Goal: Information Seeking & Learning: Compare options

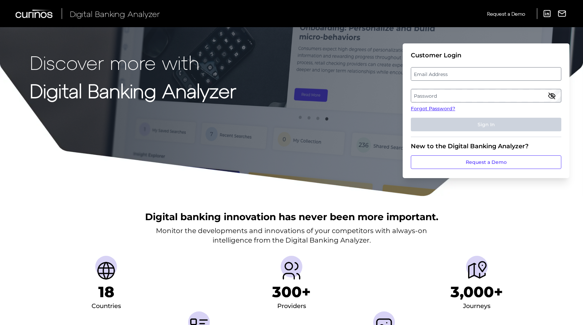
click at [482, 71] on label "Email Address" at bounding box center [485, 74] width 149 height 12
click at [482, 71] on input "email" at bounding box center [486, 74] width 150 height 14
click at [481, 72] on input "Email Address" at bounding box center [486, 74] width 150 height 14
type input "steve.dixon3@nationwide.co.uk"
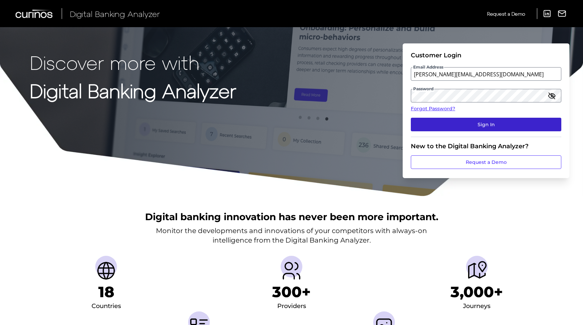
click at [497, 124] on button "Sign In" at bounding box center [486, 125] width 150 height 14
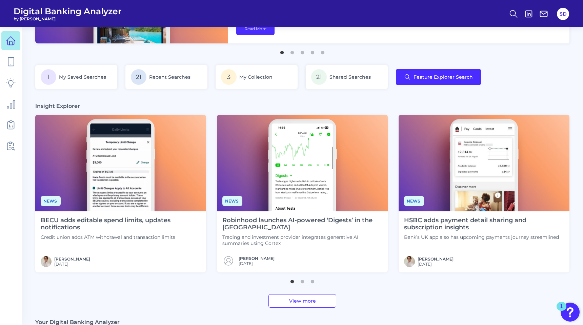
scroll to position [128, 0]
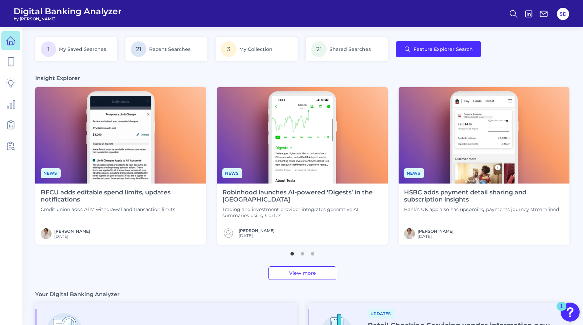
click at [320, 108] on img at bounding box center [302, 135] width 171 height 96
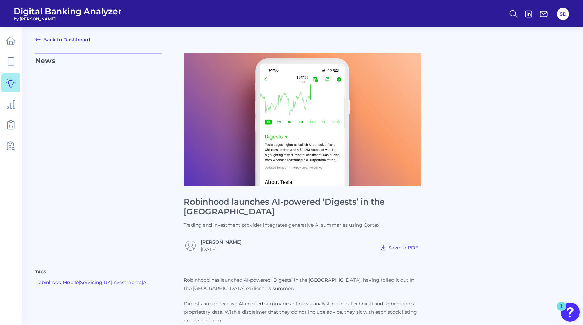
click at [330, 75] on img at bounding box center [302, 120] width 237 height 134
click at [13, 60] on icon at bounding box center [10, 61] width 9 height 9
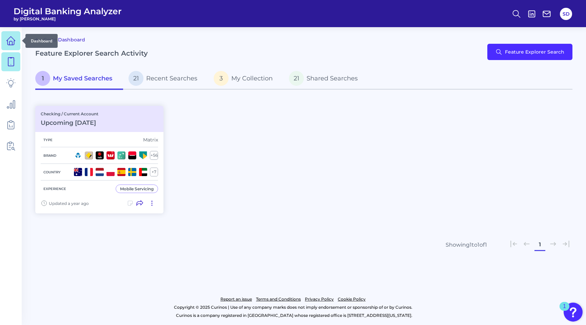
click at [10, 42] on icon at bounding box center [10, 40] width 9 height 9
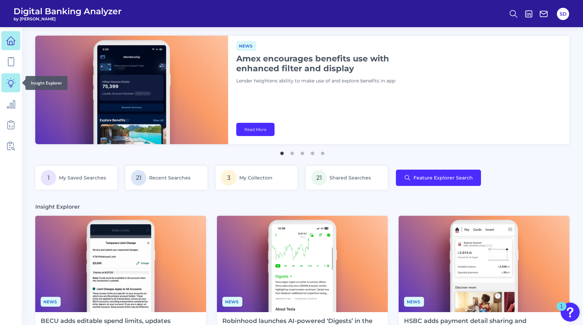
click at [14, 78] on icon at bounding box center [10, 82] width 9 height 9
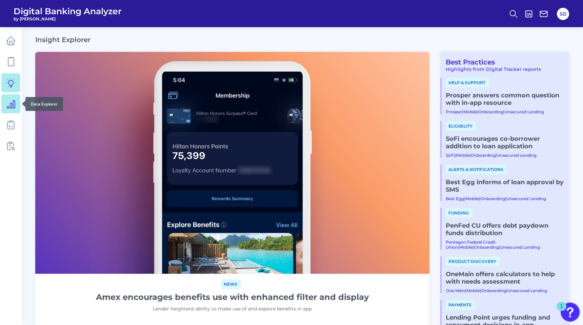
click at [12, 99] on icon at bounding box center [10, 103] width 9 height 9
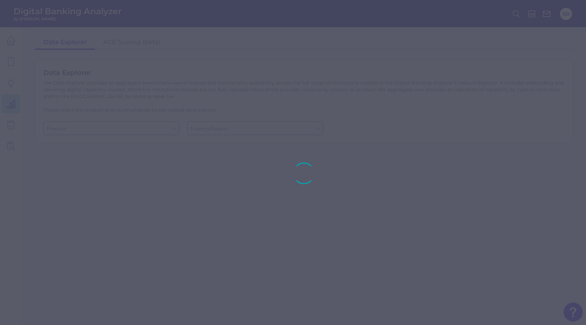
type input "Checking / Current Account"
type input "[GEOGRAPHIC_DATA]"
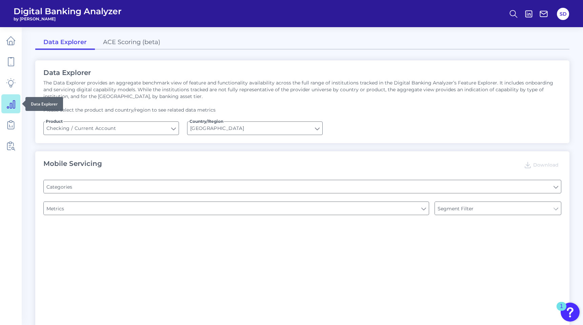
type input "Type of Institution"
type input "Online Banking Registration"
type input "Channel"
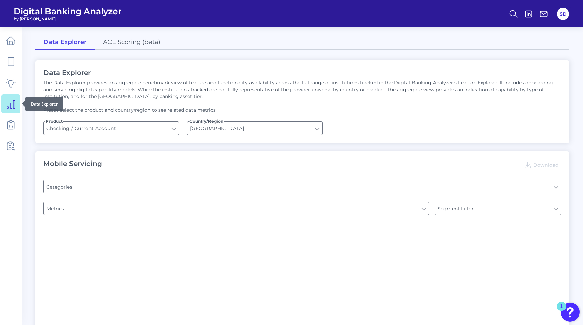
type input "Pre-login Features"
type input "Upon opening the app are users immediately prompted to use Touch/Face ID to log…"
type input "Can you register for online banking?"
type input "END-TO-END JOURNEY: Can you apply for the PRODUCT as a new to brand customer on…"
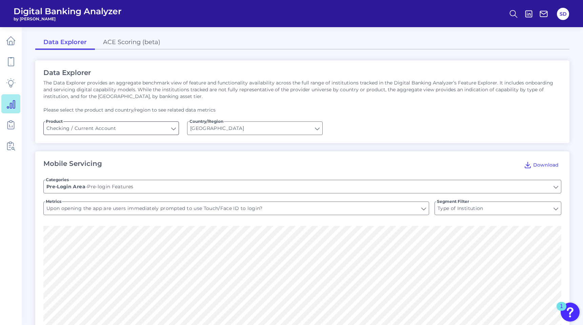
click at [163, 127] on input "Checking / Current Account" at bounding box center [111, 128] width 135 height 13
click at [141, 141] on button "Checking / Current Account" at bounding box center [111, 144] width 134 height 16
click at [224, 127] on input "[GEOGRAPHIC_DATA]" at bounding box center [254, 128] width 135 height 13
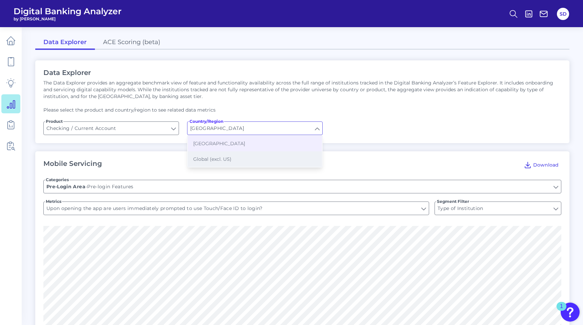
click at [210, 158] on span "Global (excl. US)" at bounding box center [212, 159] width 38 height 6
type input "Global (excl. US)"
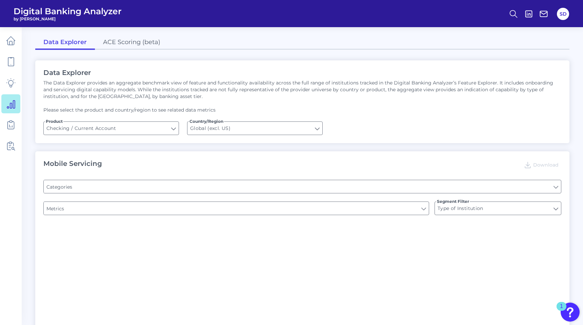
type input "Online Banking Registration"
type input "Channel"
type input "Pre-login Features"
type input "Can you register for online banking?"
type input "END-TO-END JOURNEY: Can you apply for the PRODUCT as a new to brand customer on…"
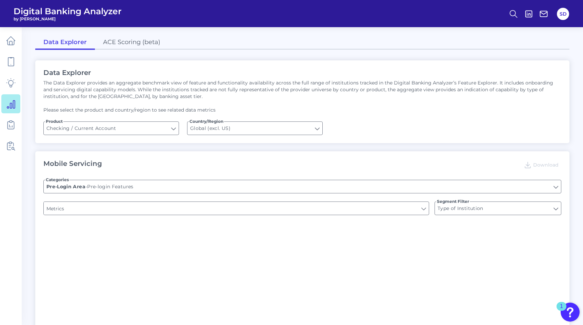
type input "Upon opening the app are users immediately prompted to use Touch/Face ID to log…"
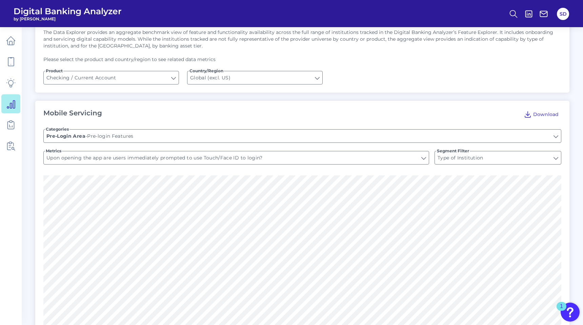
scroll to position [88, 0]
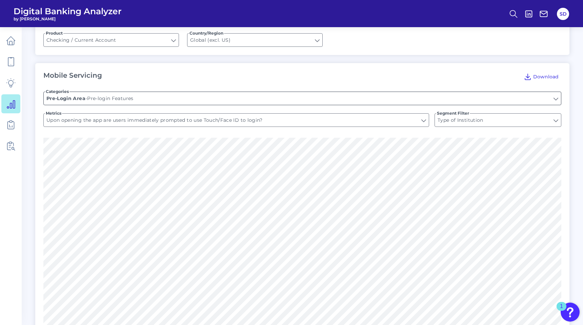
click at [164, 102] on input "Pre-login Features" at bounding box center [302, 98] width 517 height 13
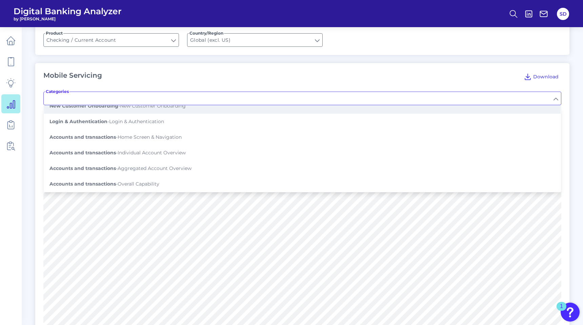
scroll to position [40, 0]
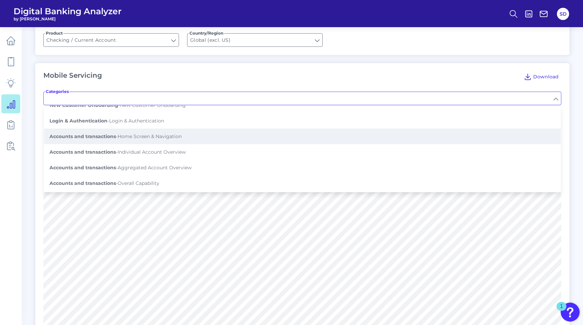
click at [144, 135] on span "Accounts and transactions - Home Screen & Navigation" at bounding box center [115, 136] width 132 height 6
type input "Home Screen & Navigation"
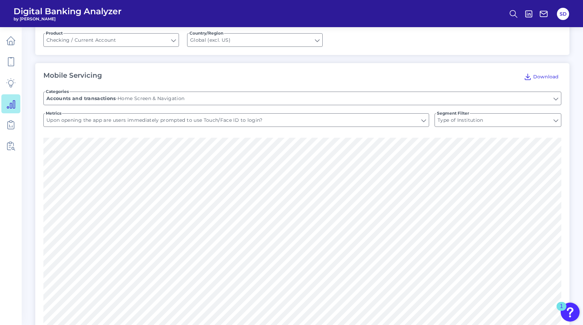
type input "Has the mobile app had major updates that have significantly changed its functi…"
click at [470, 120] on input "Type of Institution" at bounding box center [498, 120] width 126 height 13
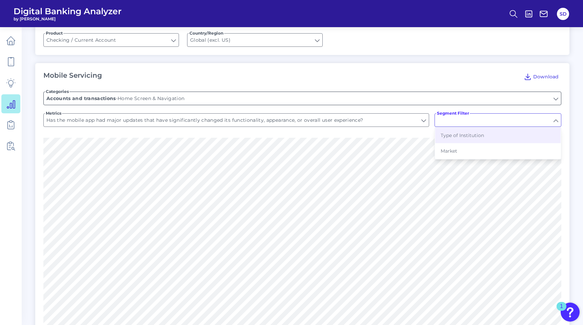
click at [465, 101] on input "Home Screen & Navigation" at bounding box center [302, 98] width 517 height 13
type input "Type of Institution"
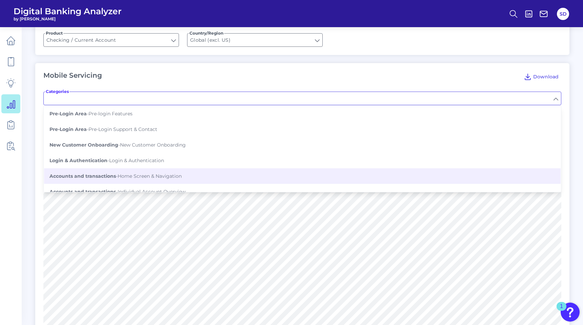
click at [405, 72] on div "Mobile Servicing Download" at bounding box center [302, 76] width 518 height 11
type input "Home Screen & Navigation"
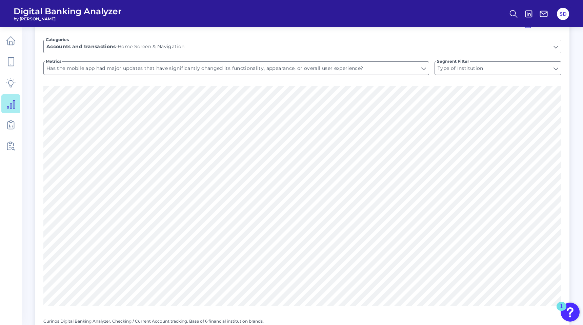
scroll to position [41, 0]
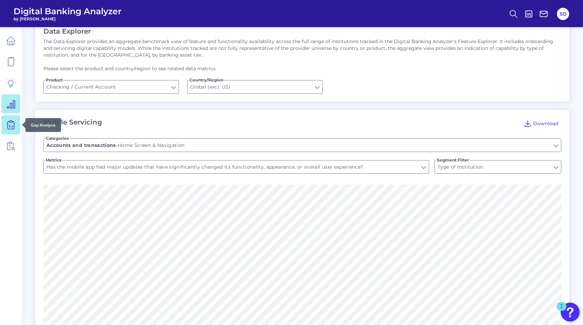
click at [12, 125] on icon at bounding box center [10, 124] width 3 height 6
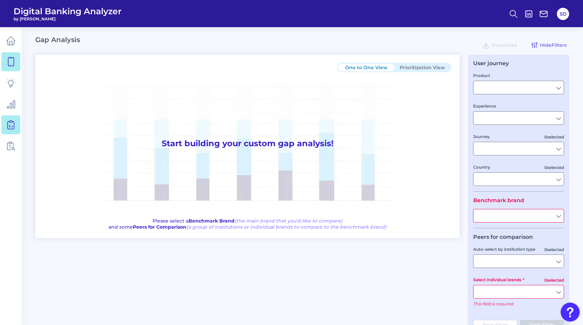
type input "Checking / Current Account"
type input "Mobile Servicing"
type input "Pre-Login Area, New Customer Onboarding, Login & Authentication, Accounts and t…"
type input "[GEOGRAPHIC_DATA]"
type input "Nationwide Building Society"
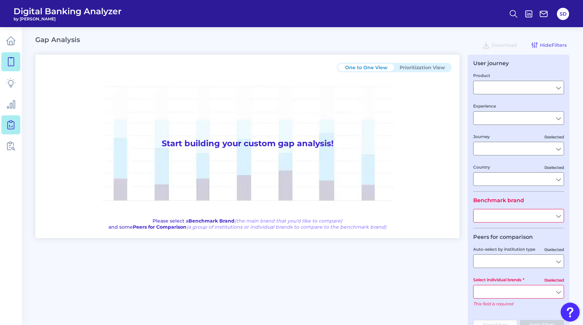
type input "All Select individual brands"
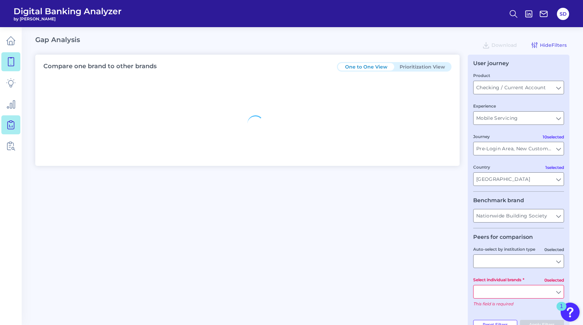
type input "All Journeys"
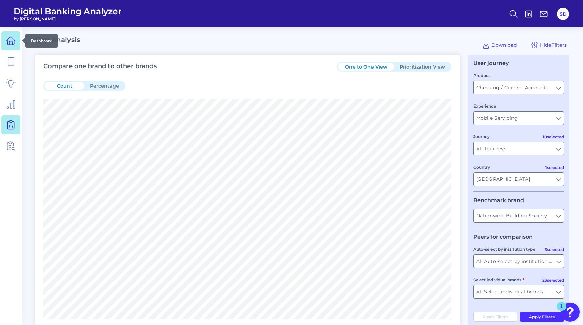
click at [11, 41] on icon at bounding box center [10, 43] width 3 height 4
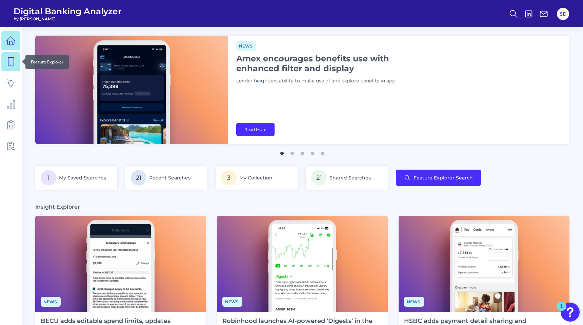
click at [13, 62] on icon at bounding box center [10, 61] width 9 height 9
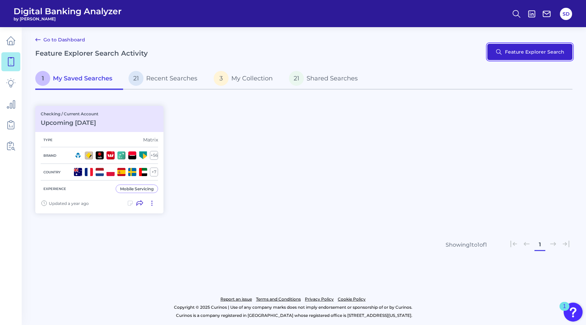
click at [519, 51] on button "Feature Explorer Search" at bounding box center [529, 52] width 85 height 16
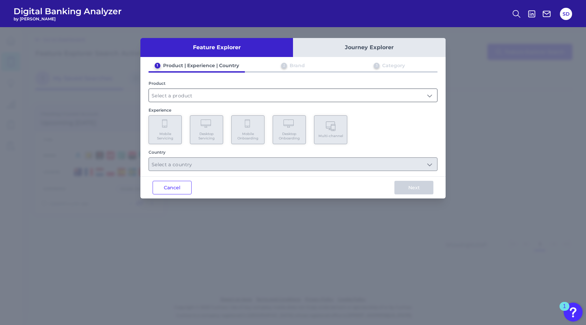
click at [181, 95] on input "text" at bounding box center [293, 95] width 288 height 13
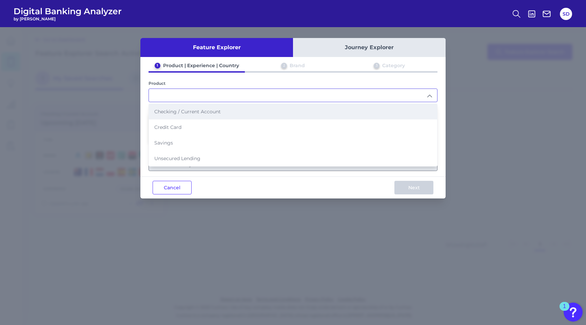
click at [182, 112] on span "Checking / Current Account" at bounding box center [187, 111] width 66 height 6
type input "Checking / Current Account"
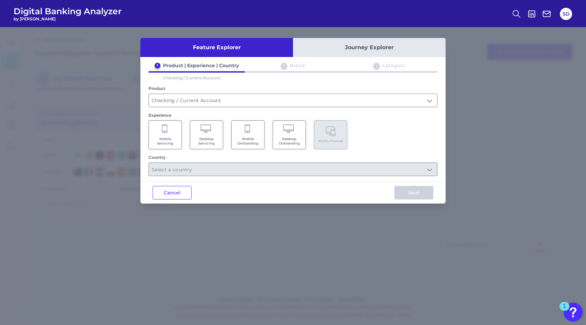
click at [166, 130] on icon at bounding box center [165, 128] width 6 height 9
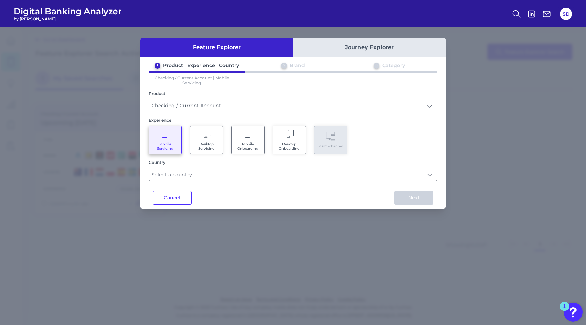
click at [190, 173] on input "text" at bounding box center [293, 174] width 288 height 13
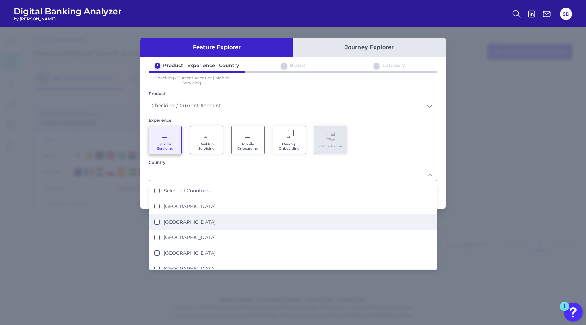
click at [161, 220] on div "[GEOGRAPHIC_DATA]" at bounding box center [184, 222] width 61 height 6
type input "[GEOGRAPHIC_DATA]"
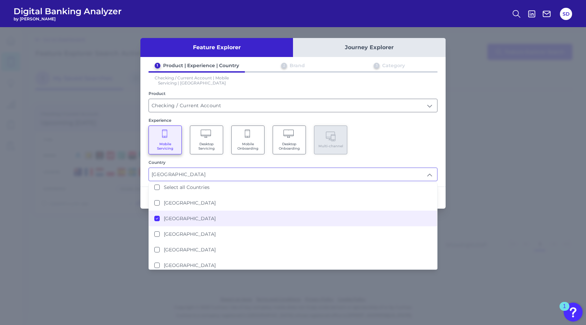
click at [393, 123] on div "Experience Mobile Servicing Desktop Servicing Mobile Onboarding Desktop Onboard…" at bounding box center [292, 136] width 289 height 37
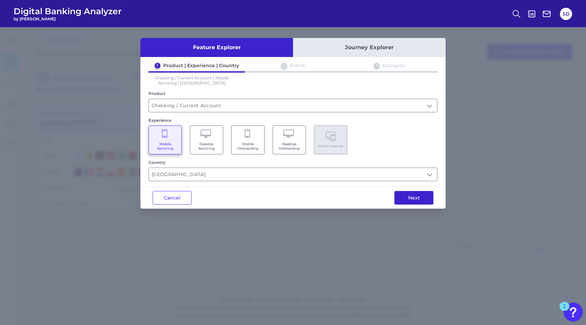
click at [416, 191] on button "Next" at bounding box center [413, 198] width 39 height 14
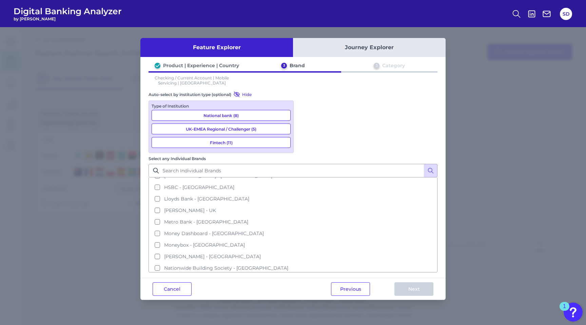
scroll to position [0, 0]
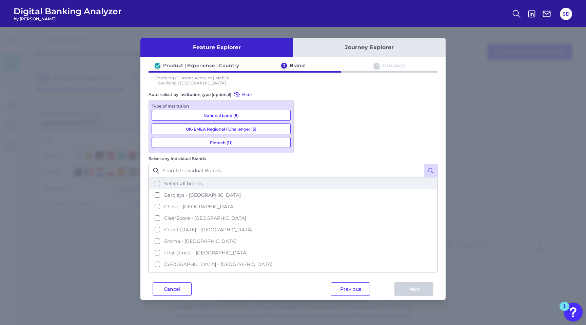
click at [304, 178] on button "Select all brands" at bounding box center [292, 184] width 287 height 12
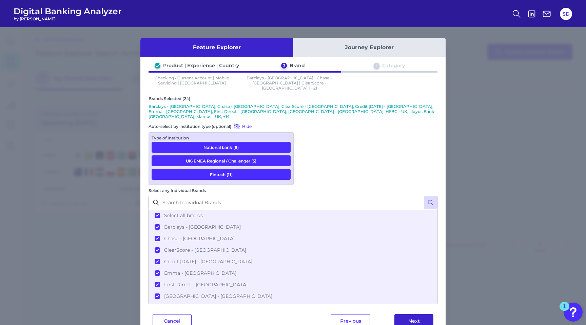
click at [410, 314] on button "Next" at bounding box center [413, 321] width 39 height 14
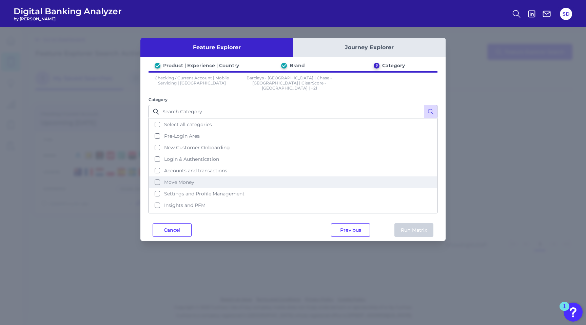
scroll to position [29, 0]
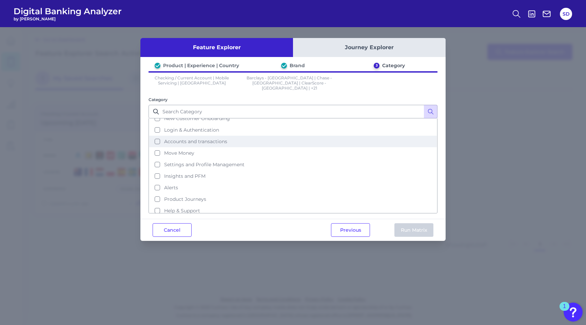
click at [157, 136] on button "Accounts and transactions" at bounding box center [292, 142] width 287 height 12
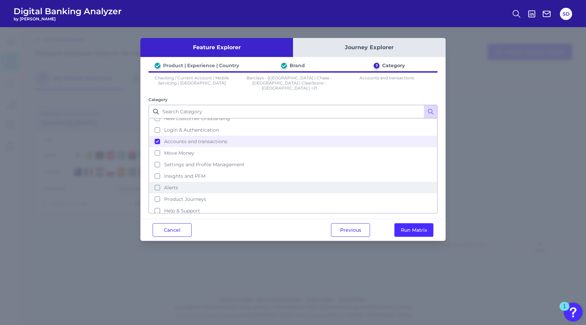
click at [157, 182] on button "Alerts" at bounding box center [292, 188] width 287 height 12
click at [413, 223] on button "Run Matrix" at bounding box center [413, 230] width 39 height 14
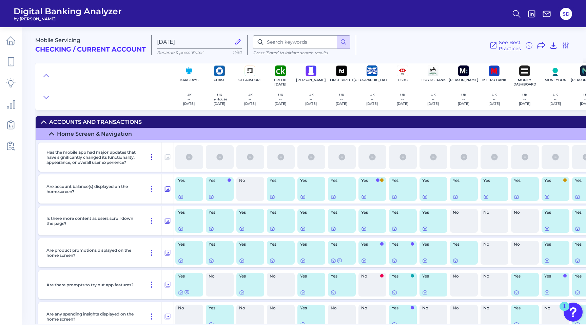
click at [151, 157] on icon at bounding box center [151, 156] width 1 height 5
click at [151, 156] on icon at bounding box center [151, 157] width 8 height 8
click at [152, 188] on icon at bounding box center [151, 189] width 8 height 8
click at [152, 185] on icon at bounding box center [151, 189] width 8 height 8
click at [565, 43] on icon at bounding box center [565, 45] width 8 height 8
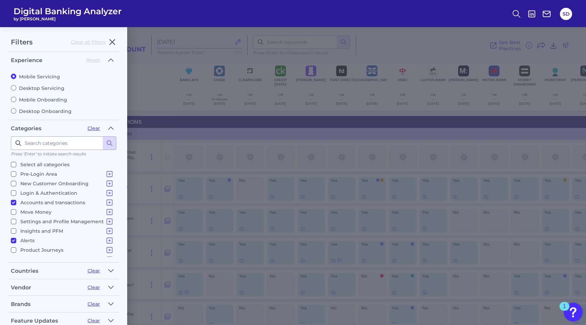
scroll to position [7, 0]
click at [22, 301] on div "Brands" at bounding box center [46, 304] width 71 height 6
click at [112, 300] on icon "button" at bounding box center [110, 304] width 5 height 8
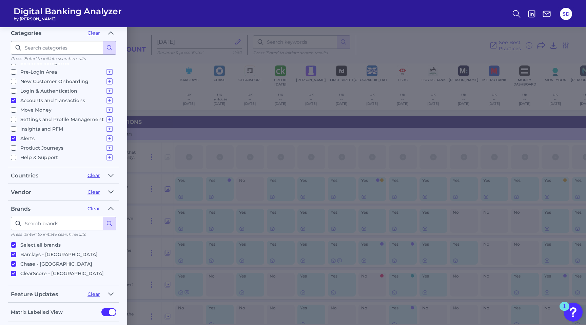
scroll to position [125, 0]
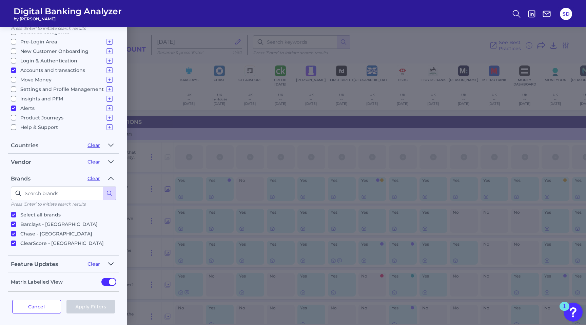
click at [112, 260] on icon "button" at bounding box center [110, 264] width 5 height 8
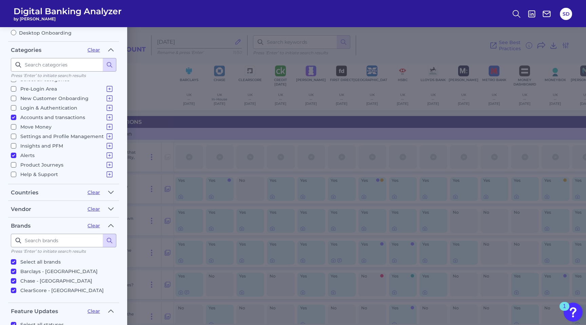
scroll to position [78, 0]
click at [112, 207] on icon "button" at bounding box center [110, 209] width 5 height 8
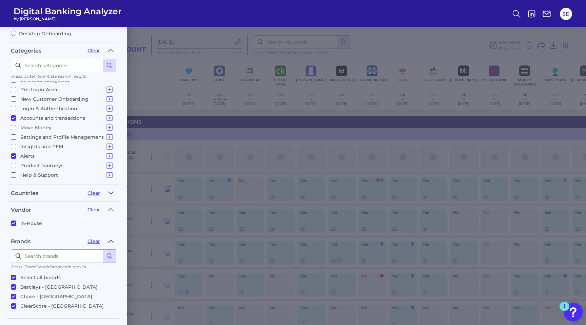
click at [110, 192] on icon "button" at bounding box center [110, 193] width 5 height 2
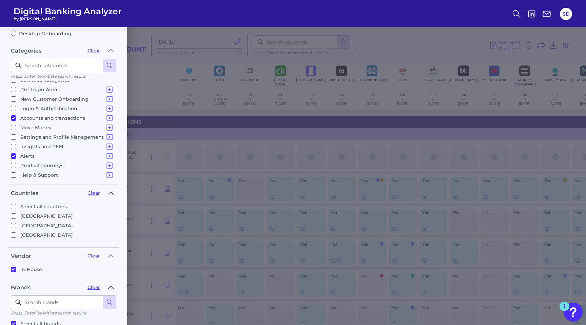
click at [110, 192] on icon "button" at bounding box center [110, 193] width 5 height 8
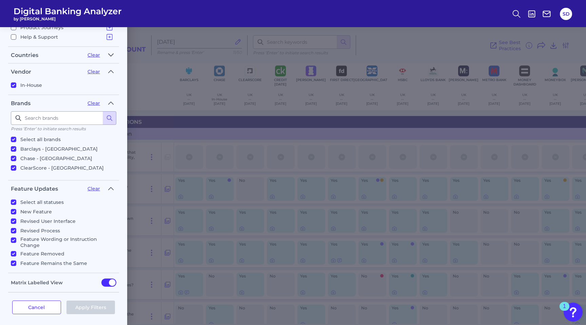
scroll to position [0, 0]
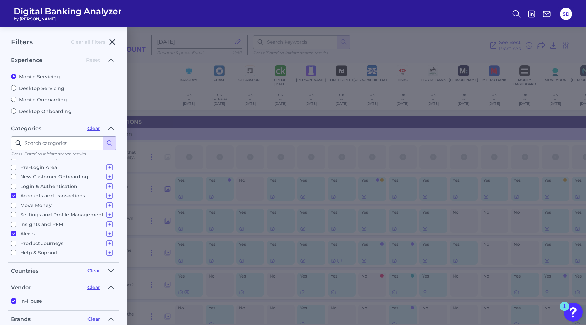
click at [112, 42] on icon "button" at bounding box center [112, 42] width 5 height 5
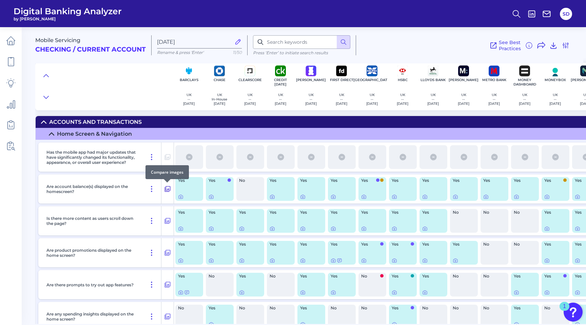
click at [167, 187] on icon at bounding box center [167, 189] width 7 height 8
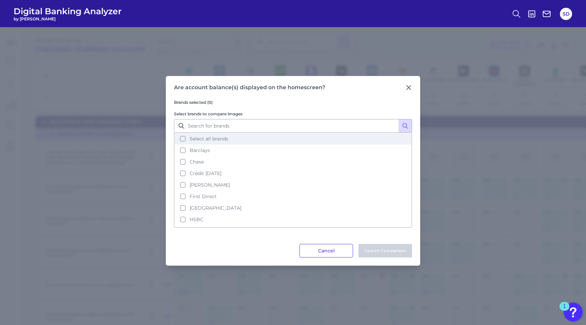
click at [183, 139] on button "Select all brands" at bounding box center [293, 139] width 237 height 12
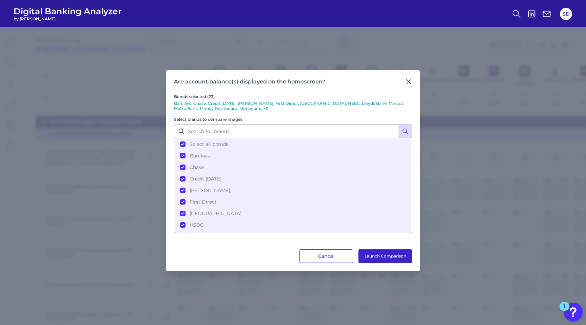
click at [389, 253] on button "Launch Comparison" at bounding box center [385, 256] width 54 height 14
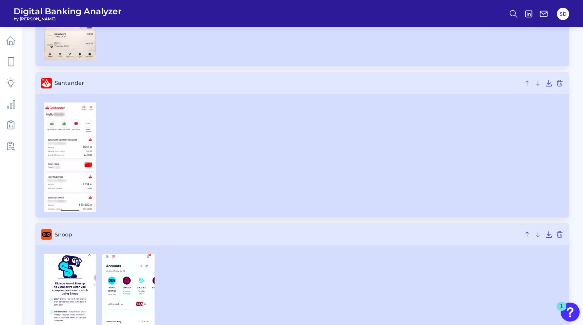
scroll to position [2645, 0]
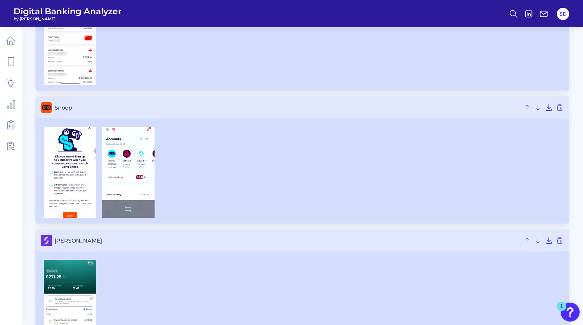
click at [121, 140] on img at bounding box center [128, 172] width 53 height 91
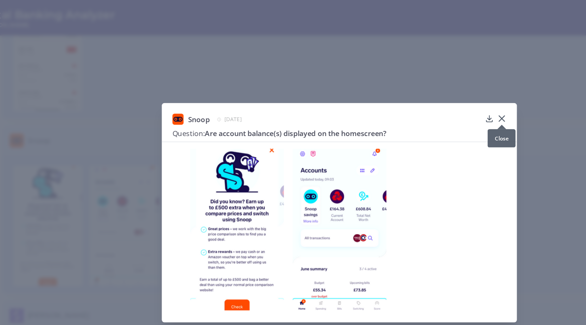
click at [416, 91] on icon at bounding box center [417, 90] width 7 height 7
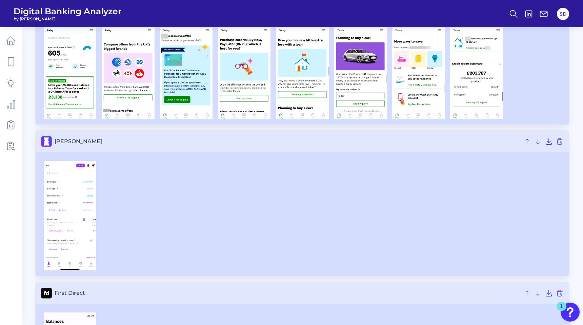
scroll to position [0, 0]
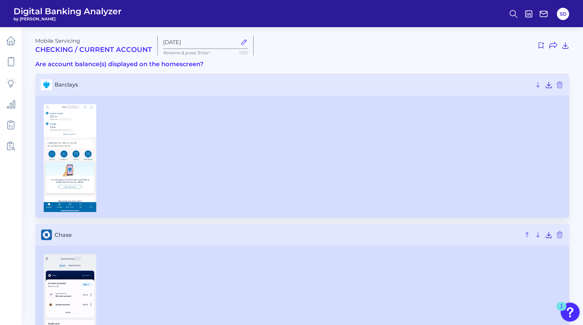
click at [167, 64] on h3 "Are account balance(s) displayed on the homescreen?" at bounding box center [302, 64] width 534 height 7
click at [12, 63] on icon at bounding box center [10, 61] width 9 height 9
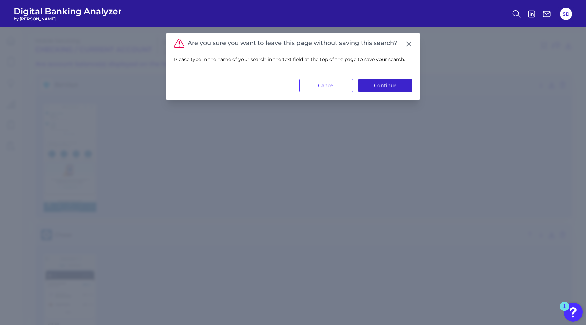
click at [390, 86] on button "Continue" at bounding box center [385, 86] width 54 height 14
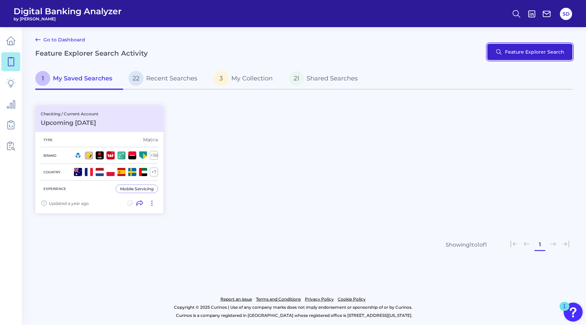
click at [525, 60] on button "Feature Explorer Search" at bounding box center [529, 52] width 85 height 16
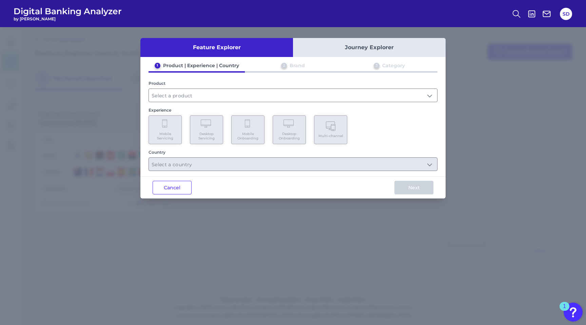
click at [287, 66] on div "2 Brand" at bounding box center [293, 66] width 96 height 9
click at [218, 97] on input "text" at bounding box center [293, 95] width 288 height 13
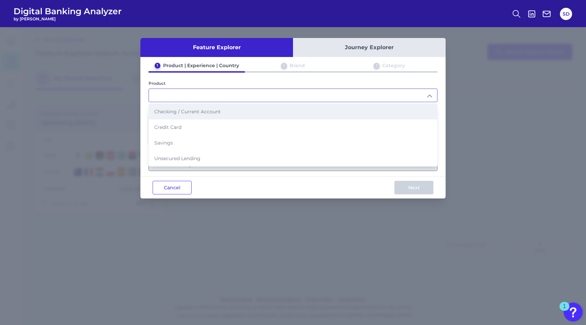
click at [187, 113] on span "Checking / Current Account" at bounding box center [187, 111] width 66 height 6
type input "Checking / Current Account"
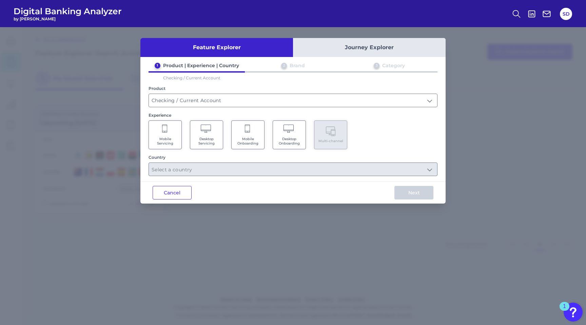
click at [166, 132] on icon at bounding box center [164, 128] width 5 height 8
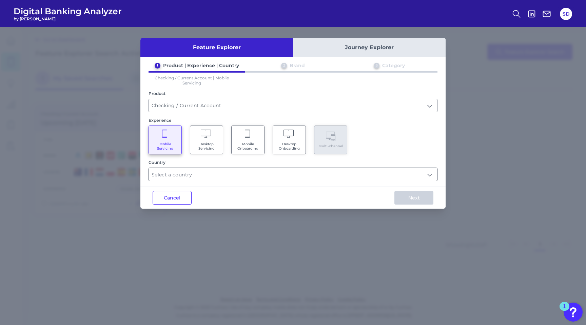
click at [215, 177] on input "text" at bounding box center [293, 174] width 288 height 13
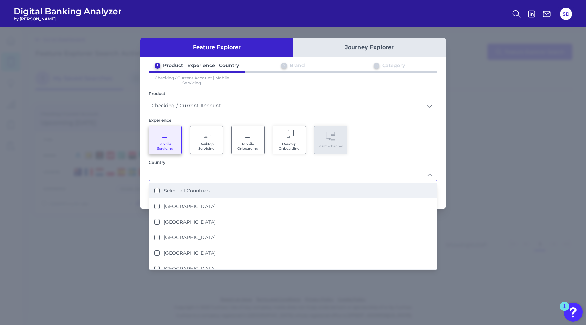
click at [203, 191] on label "Select all Countries" at bounding box center [187, 190] width 46 height 6
type input "Select all Countries"
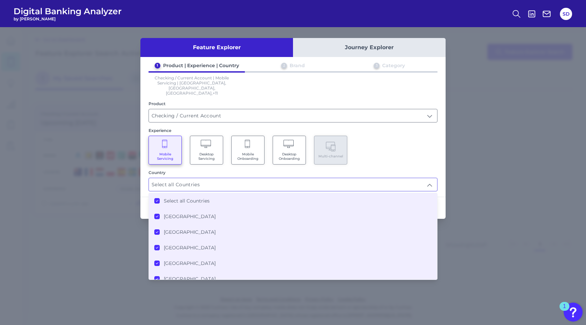
click at [428, 138] on div "Mobile Servicing Desktop Servicing Mobile Onboarding Desktop Onboarding Multi-c…" at bounding box center [292, 150] width 289 height 29
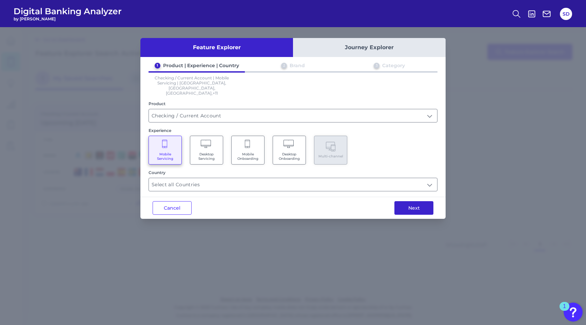
click at [415, 201] on button "Next" at bounding box center [413, 208] width 39 height 14
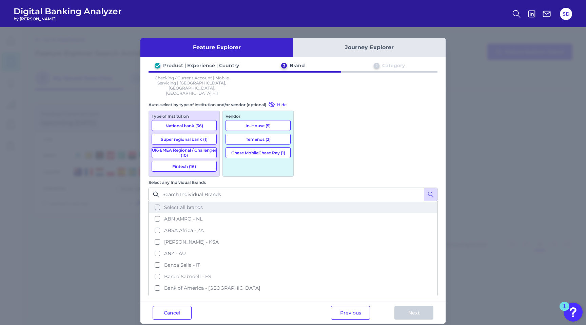
click at [303, 201] on button "Select all brands" at bounding box center [292, 207] width 287 height 12
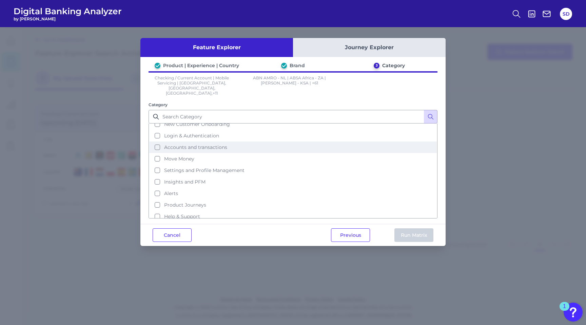
scroll to position [29, 0]
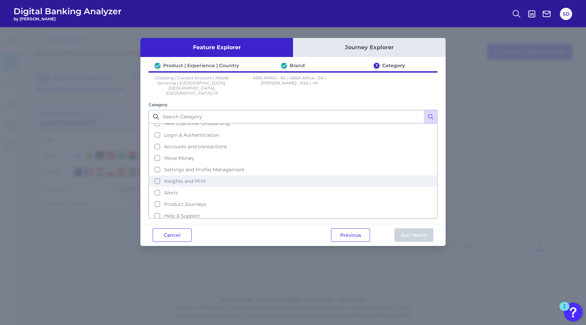
click at [160, 175] on button "Insights and PFM" at bounding box center [292, 181] width 287 height 12
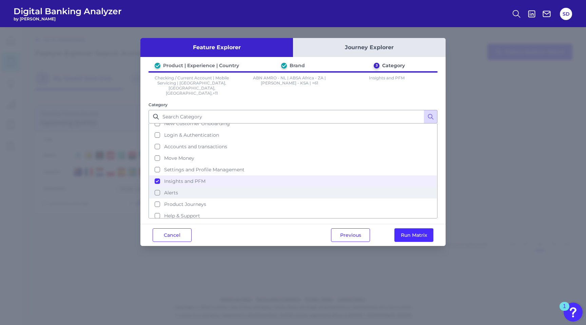
click at [159, 187] on button "Alerts" at bounding box center [292, 193] width 287 height 12
click at [420, 228] on button "Run Matrix" at bounding box center [413, 235] width 39 height 14
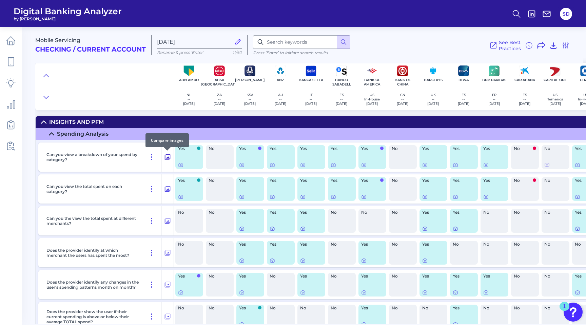
click at [168, 156] on icon at bounding box center [167, 157] width 7 height 8
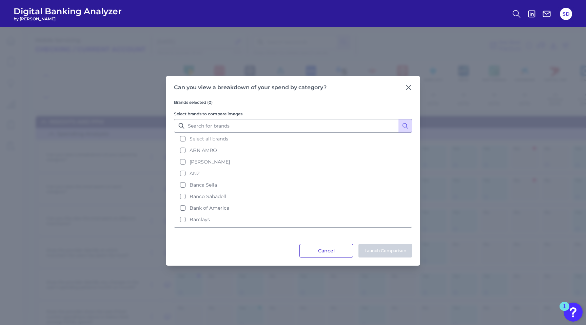
click at [326, 248] on button "Cancel" at bounding box center [326, 251] width 54 height 14
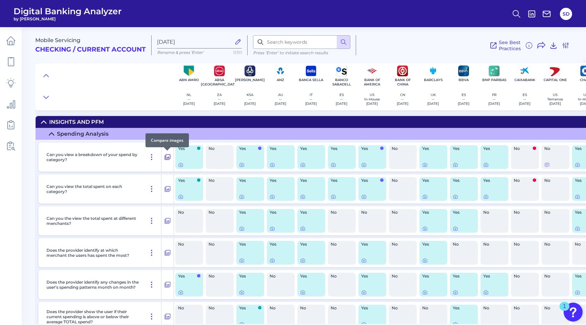
click at [167, 155] on icon at bounding box center [168, 157] width 6 height 6
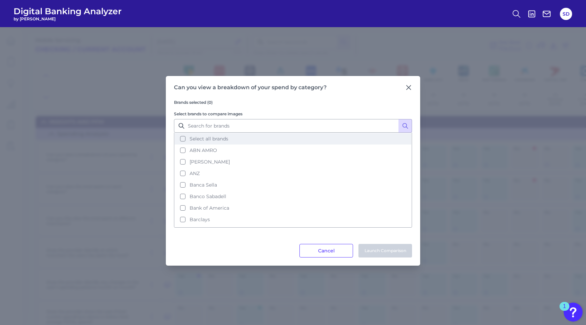
click at [182, 140] on button "Select all brands" at bounding box center [293, 139] width 237 height 12
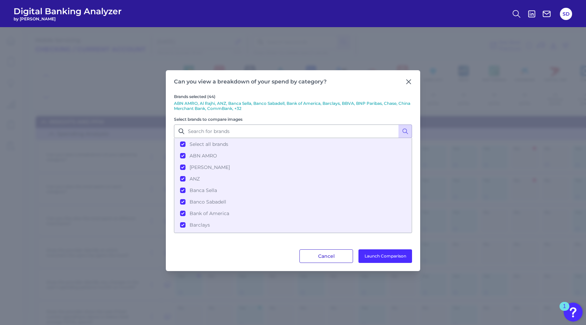
click at [328, 253] on button "Cancel" at bounding box center [326, 256] width 54 height 14
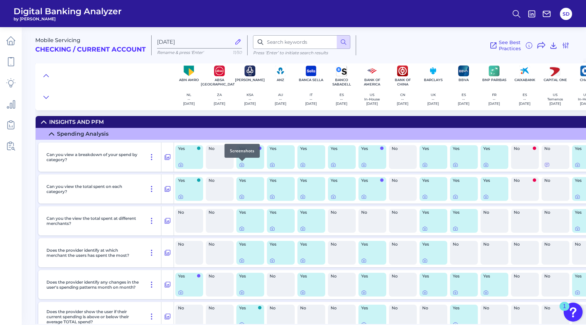
click at [240, 163] on div at bounding box center [242, 161] width 7 height 7
click at [241, 163] on div at bounding box center [242, 161] width 7 height 7
click at [241, 165] on icon at bounding box center [241, 164] width 5 height 5
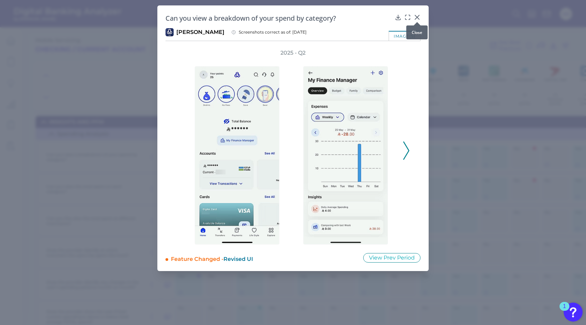
click at [417, 16] on icon at bounding box center [417, 17] width 7 height 7
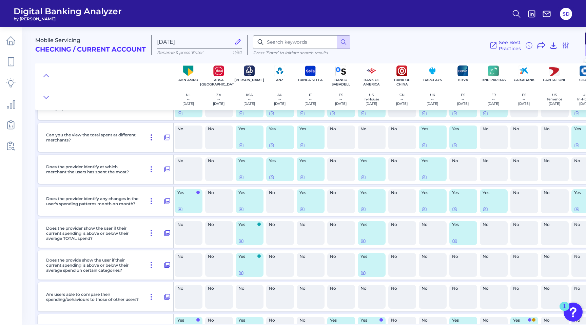
scroll to position [84, 1]
click at [241, 176] on icon at bounding box center [240, 176] width 5 height 5
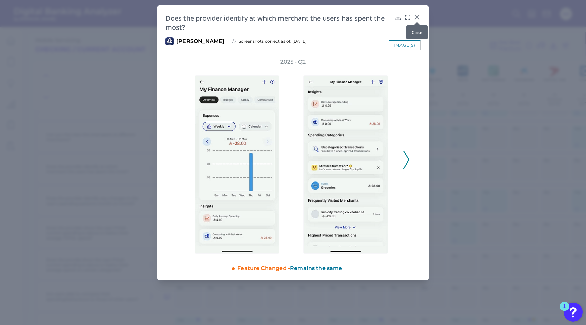
click at [417, 16] on icon at bounding box center [417, 17] width 7 height 7
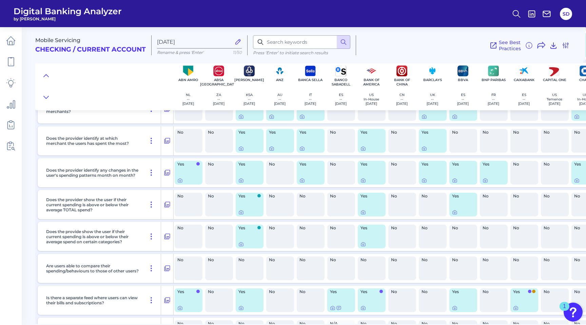
scroll to position [114, 1]
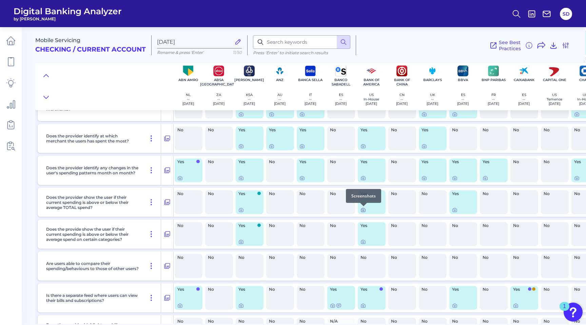
click at [362, 209] on icon at bounding box center [362, 209] width 5 height 5
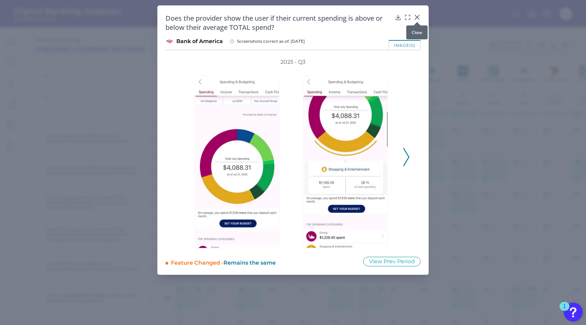
click at [416, 17] on icon at bounding box center [417, 17] width 4 height 4
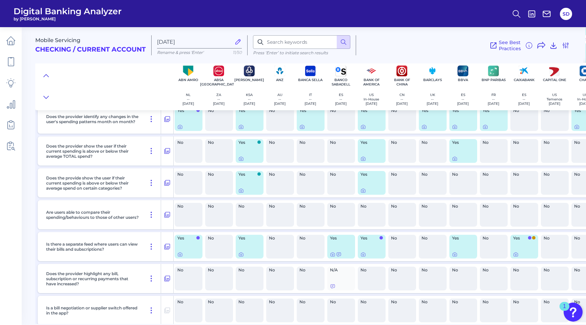
scroll to position [166, 1]
click at [179, 253] on icon at bounding box center [179, 252] width 5 height 5
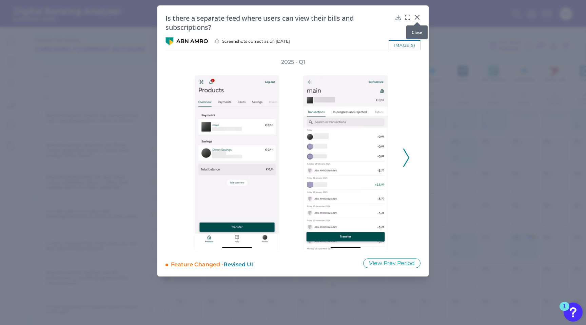
click at [417, 15] on icon at bounding box center [417, 17] width 7 height 7
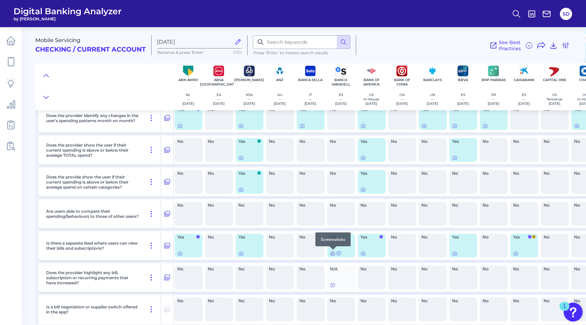
click at [335, 253] on icon at bounding box center [332, 252] width 5 height 5
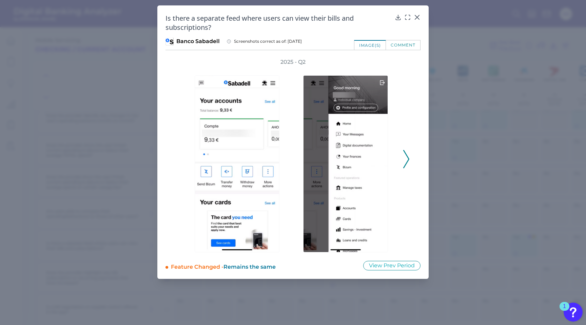
click at [405, 156] on icon at bounding box center [406, 159] width 6 height 18
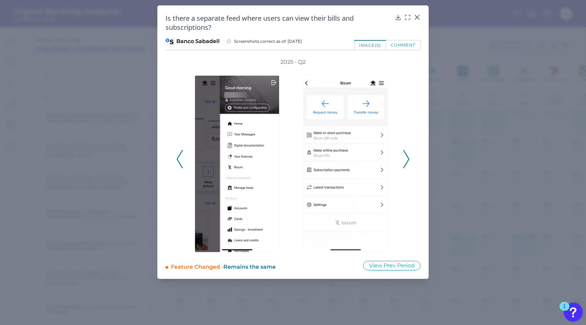
click at [405, 156] on icon at bounding box center [406, 159] width 6 height 18
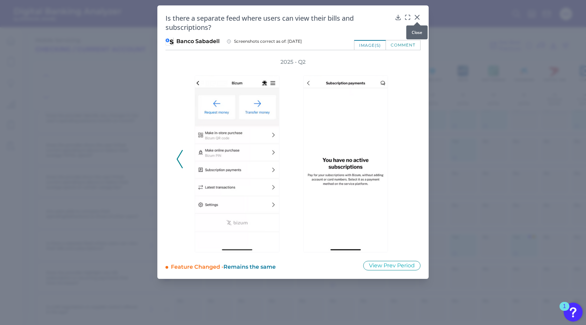
click at [418, 16] on icon at bounding box center [417, 17] width 4 height 4
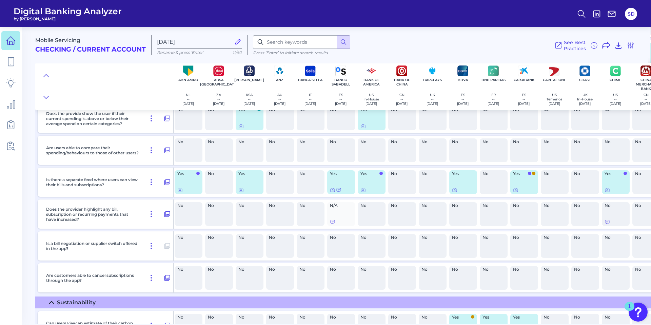
scroll to position [230, 1]
